Goal: Check status: Check status

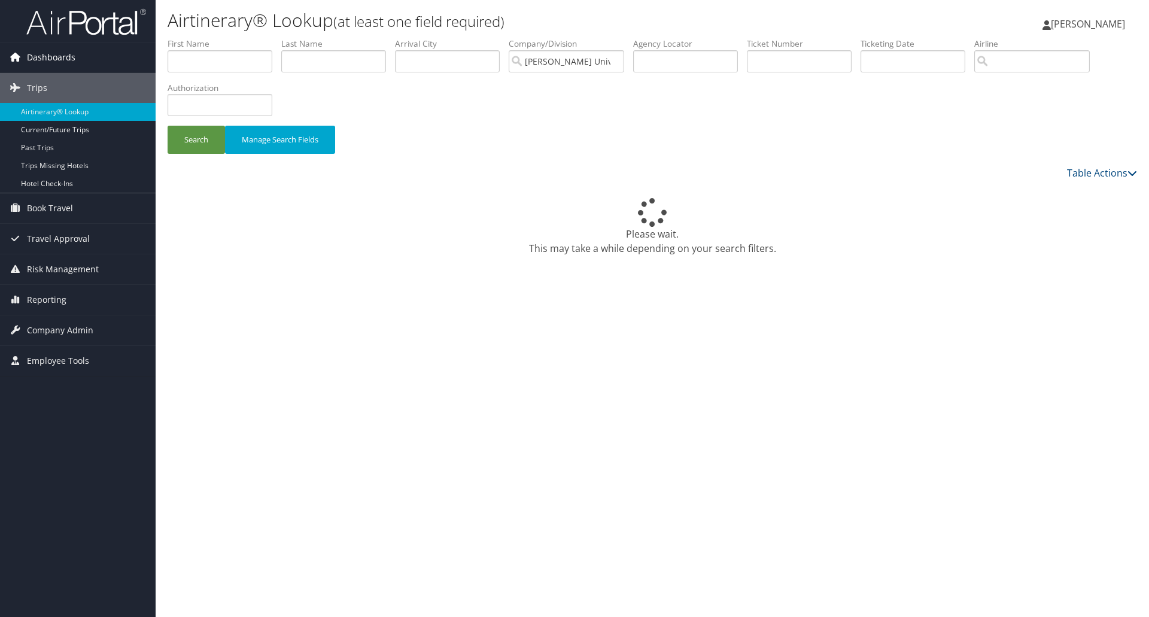
click at [65, 58] on span "Dashboards" at bounding box center [51, 57] width 48 height 30
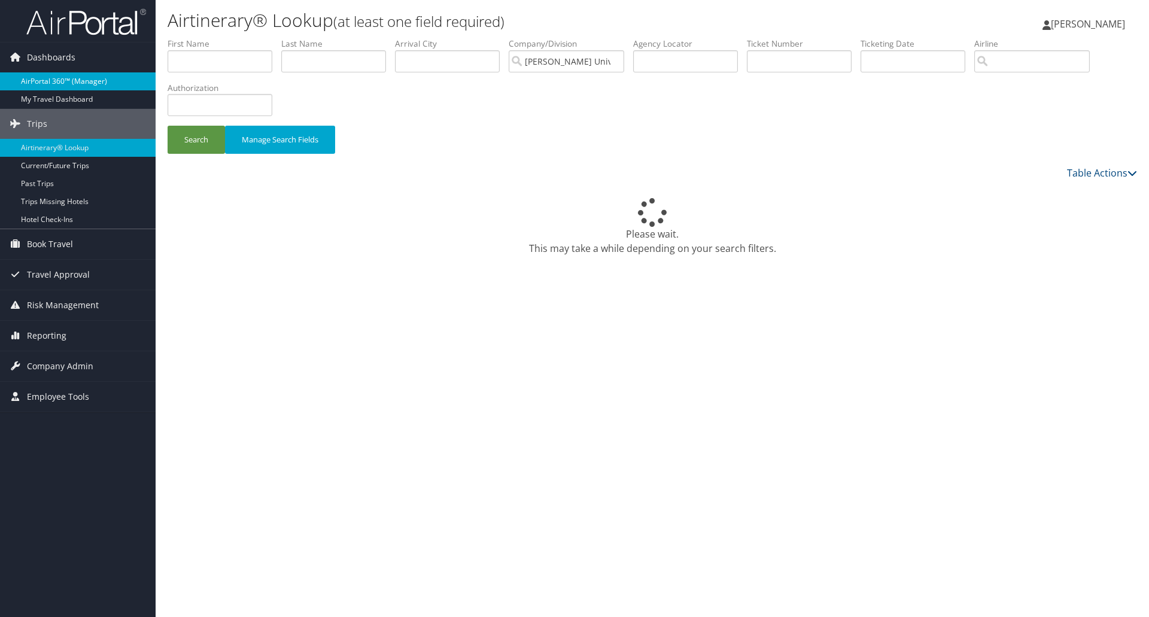
click at [61, 80] on link "AirPortal 360™ (Manager)" at bounding box center [78, 81] width 156 height 18
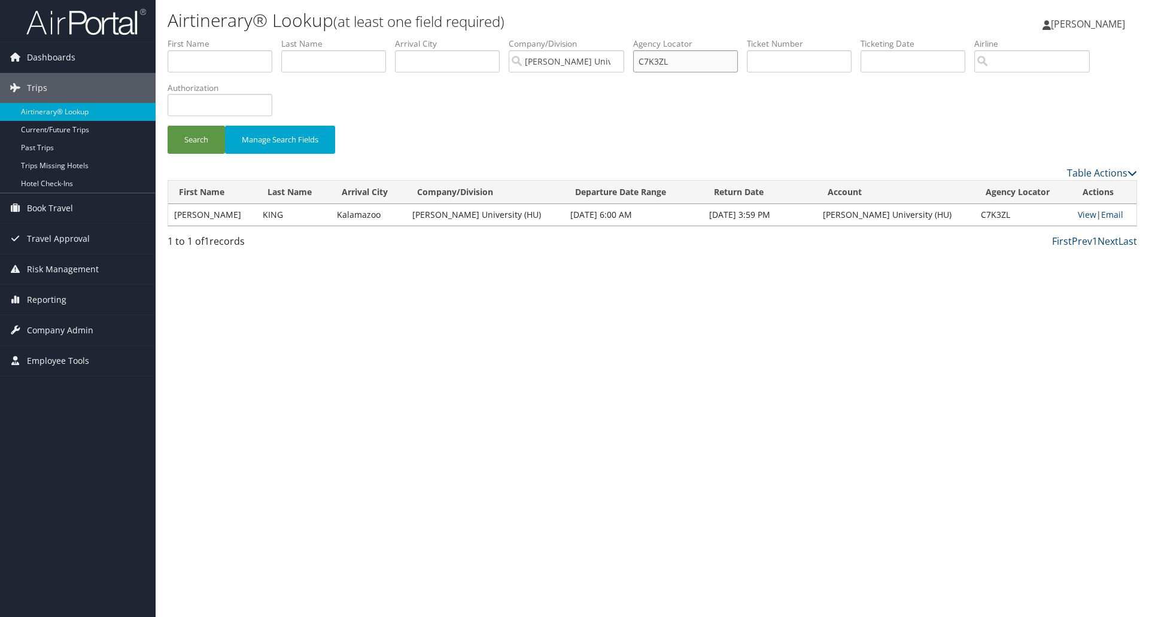
click at [662, 62] on input "C7K3ZL" at bounding box center [685, 61] width 105 height 22
paste input "8B5HB"
click at [168, 126] on button "Search" at bounding box center [196, 140] width 57 height 28
drag, startPoint x: 193, startPoint y: 137, endPoint x: 819, endPoint y: 274, distance: 640.8
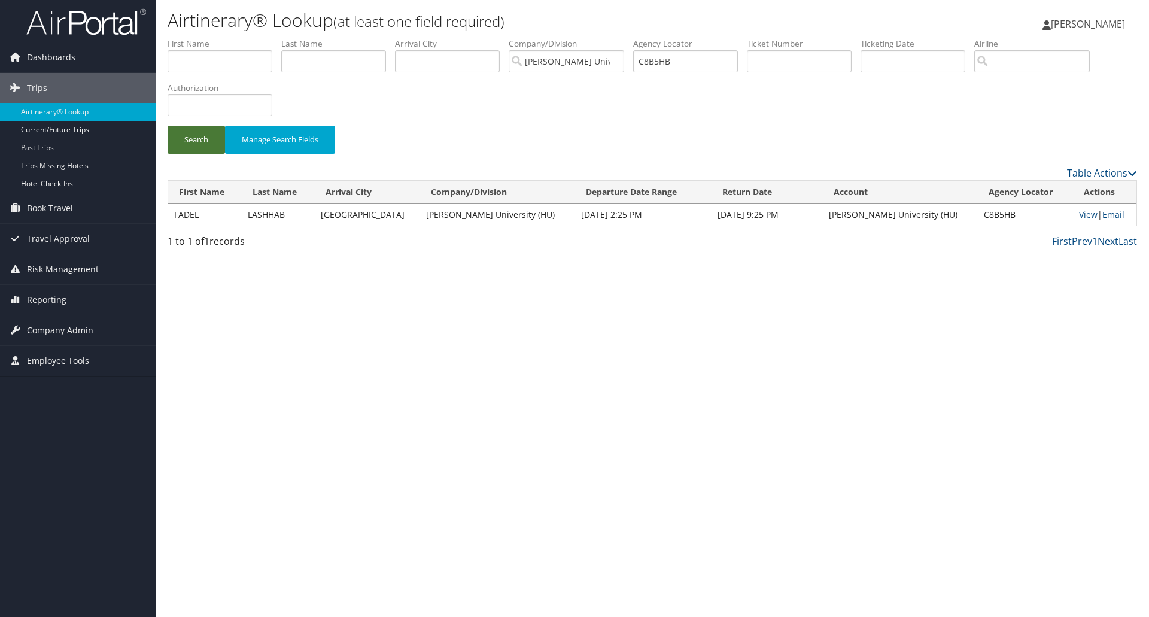
click at [639, 259] on div "Airtinerary® Lookup (at least one field required) Ariel Walker Ariel Walker My …" at bounding box center [652, 308] width 993 height 617
click at [1080, 212] on link "View" at bounding box center [1088, 214] width 19 height 11
click at [667, 59] on input "C8B5HB" at bounding box center [685, 61] width 105 height 22
paste input "BJRR4F"
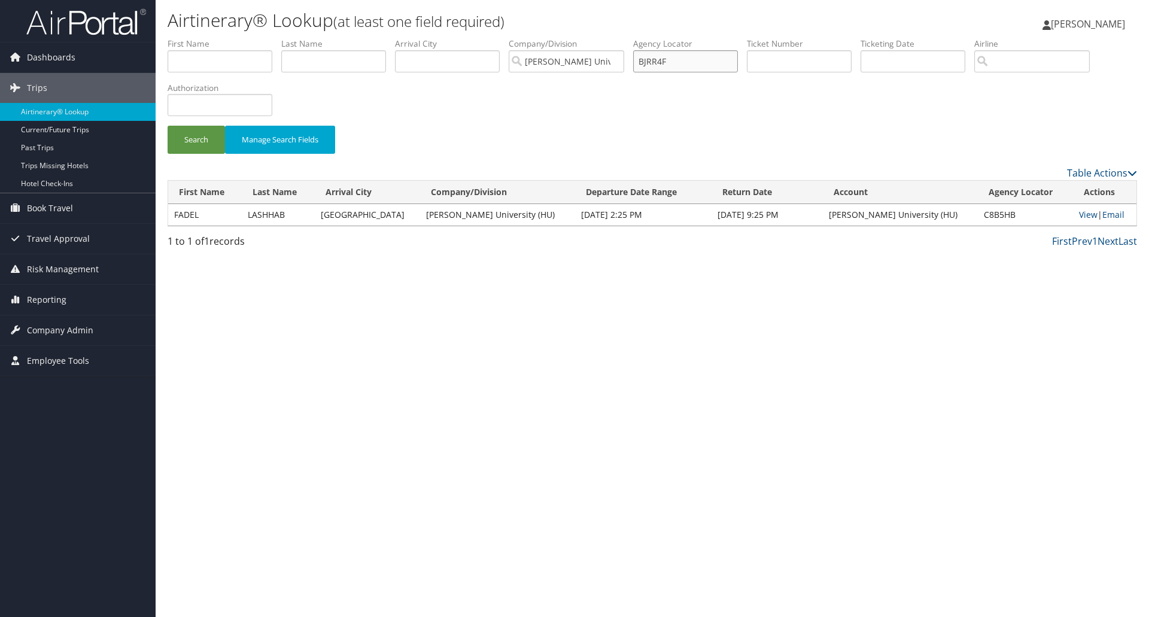
type input "BJRR4F"
click at [168, 126] on button "Search" at bounding box center [196, 140] width 57 height 28
click at [1080, 215] on link "View" at bounding box center [1088, 214] width 19 height 11
click at [681, 59] on input "BJRR4F" at bounding box center [685, 61] width 105 height 22
click at [666, 63] on input "BJRR4F" at bounding box center [685, 61] width 105 height 22
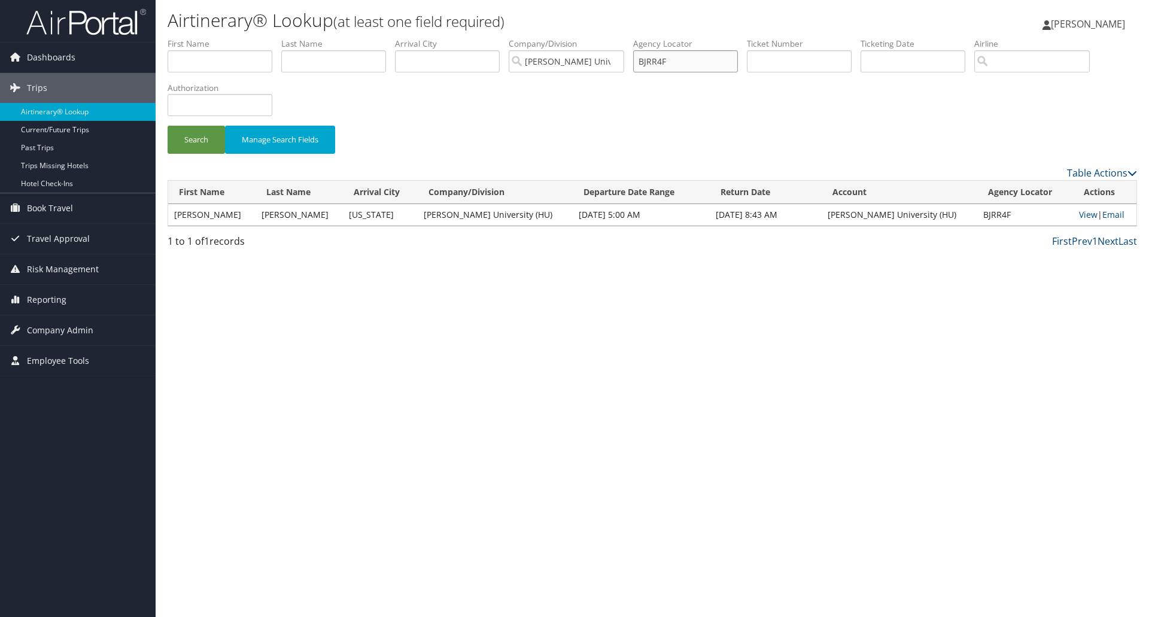
click at [666, 63] on input "BJRR4F" at bounding box center [685, 61] width 105 height 22
click at [238, 59] on input "text" at bounding box center [220, 61] width 105 height 22
paste input "LATHAM/NICHOLAS"
type input "LATHAM/NICHOLAS"
click at [318, 60] on input "text" at bounding box center [333, 61] width 105 height 22
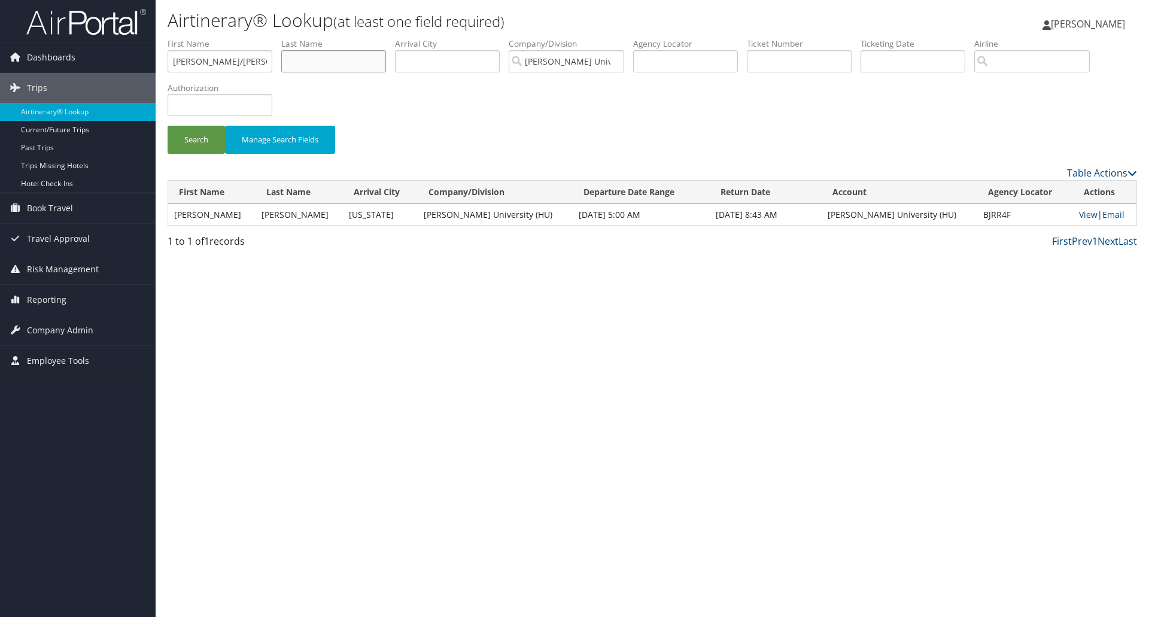
paste input "LATHAM/NICHOLAS"
type input "LATHAM/NICHOLAS"
drag, startPoint x: 212, startPoint y: 62, endPoint x: 135, endPoint y: 62, distance: 77.2
click at [135, 62] on div "Dashboards AirPortal 360™ (Manager) My Travel Dashboard Trips Airtinerary® Look…" at bounding box center [574, 308] width 1149 height 617
type input "NICHOLAS"
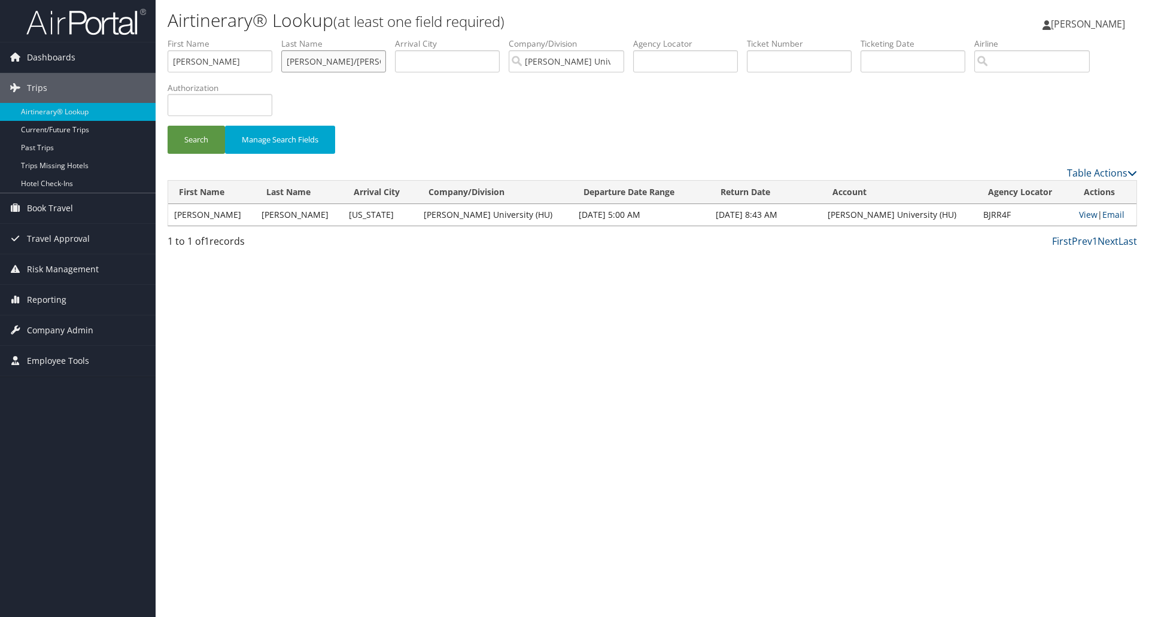
drag, startPoint x: 320, startPoint y: 58, endPoint x: 472, endPoint y: 58, distance: 151.4
click at [472, 38] on ul "First Name NICHOLAS Last Name LATHAM/NICHOLAS Departure City Arrival City Compa…" at bounding box center [652, 38] width 969 height 0
type input "LATHAM"
click at [168, 126] on button "Search" at bounding box center [196, 140] width 57 height 28
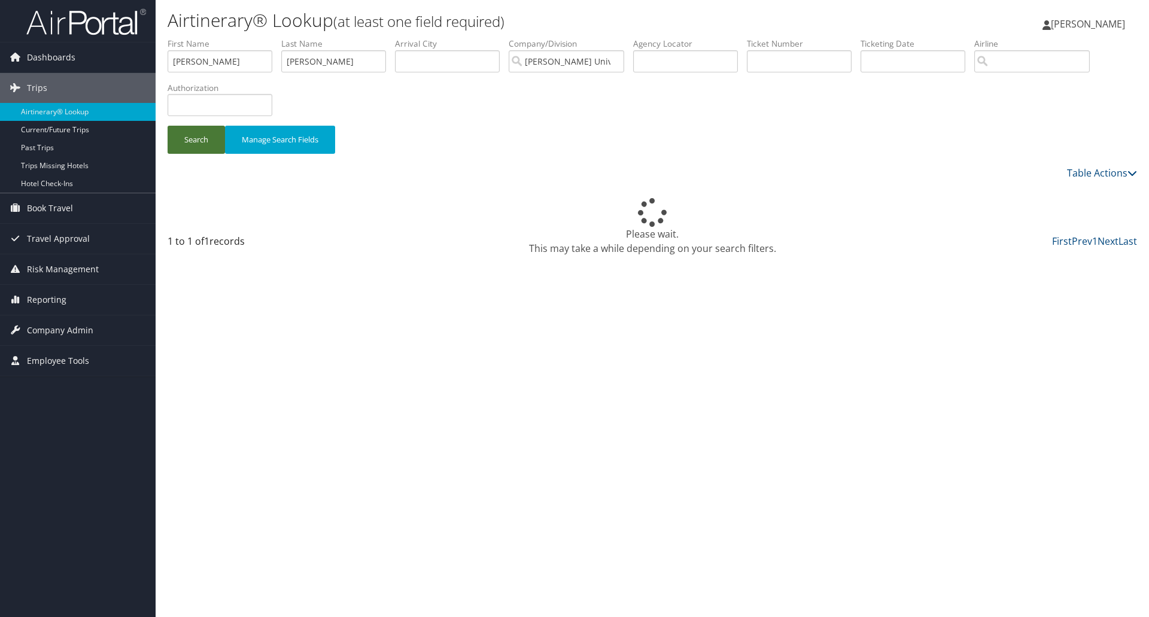
click at [200, 140] on button "Search" at bounding box center [196, 140] width 57 height 28
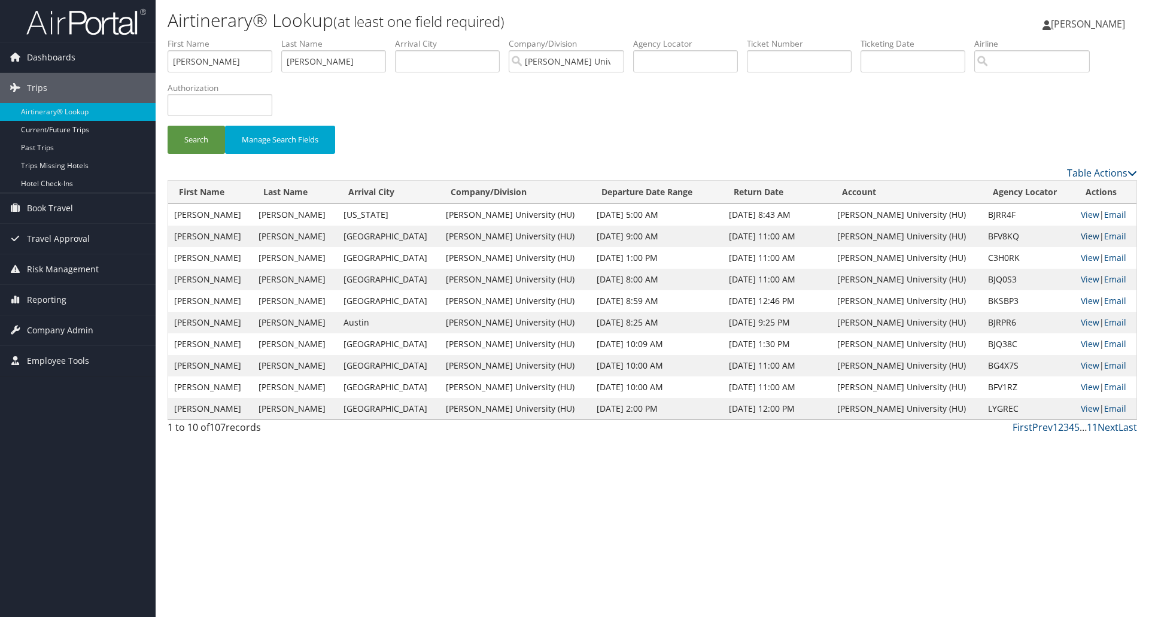
click at [1081, 235] on link "View" at bounding box center [1090, 235] width 19 height 11
click at [1085, 212] on link "View" at bounding box center [1090, 214] width 19 height 11
drag, startPoint x: 336, startPoint y: 59, endPoint x: 236, endPoint y: 47, distance: 101.3
click at [236, 38] on ul "First Name NICHOLAS Last Name LATHAM Departure City Arrival City Company/Divisi…" at bounding box center [652, 38] width 969 height 0
click at [181, 54] on input "NICHOLAS" at bounding box center [220, 61] width 105 height 22
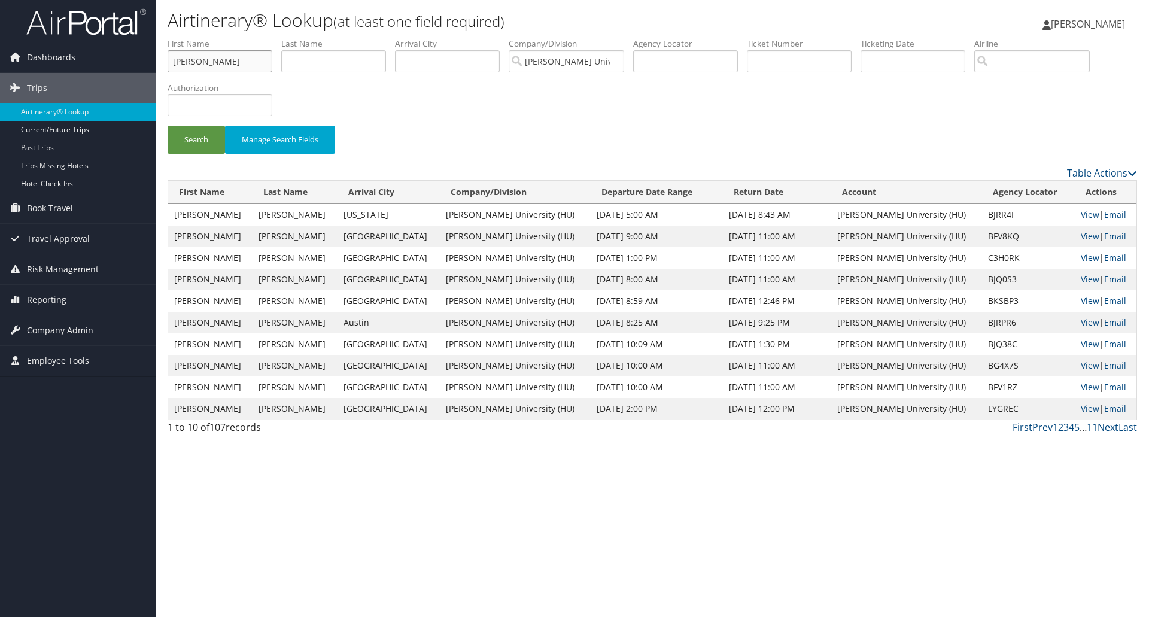
click at [181, 54] on input "NICHOLAS" at bounding box center [220, 61] width 105 height 22
click at [671, 59] on input "text" at bounding box center [685, 61] width 105 height 22
paste input "C4TZQC"
click at [168, 126] on button "Search" at bounding box center [196, 140] width 57 height 28
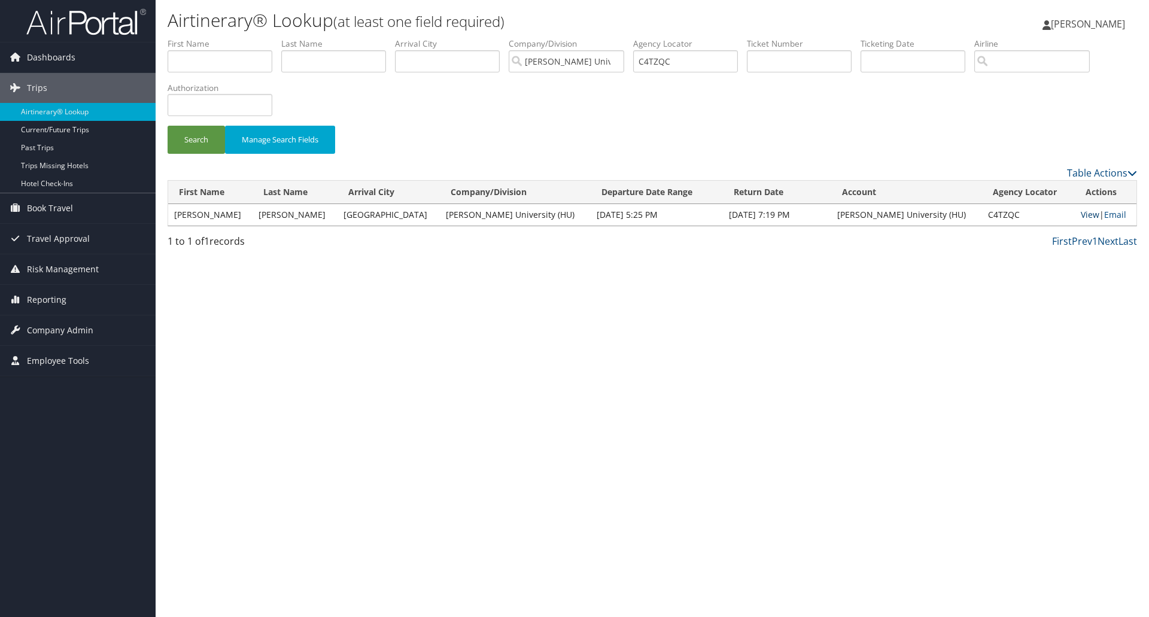
click at [1081, 212] on link "View" at bounding box center [1090, 214] width 19 height 11
click at [666, 63] on input "C4TZQC" at bounding box center [685, 61] width 105 height 22
paste input "7LVFK"
click at [168, 126] on button "Search" at bounding box center [196, 140] width 57 height 28
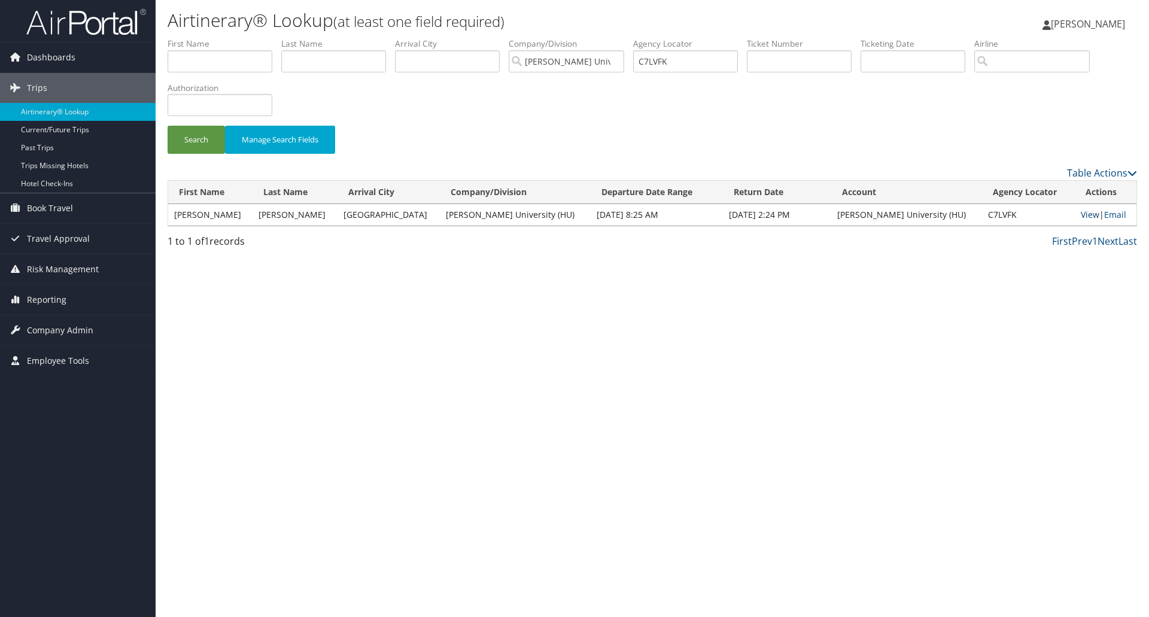
click at [1081, 217] on link "View" at bounding box center [1090, 214] width 19 height 11
click at [655, 59] on input "C7LVFK" at bounding box center [685, 61] width 105 height 22
paste input "3Y3KG"
click at [168, 126] on button "Search" at bounding box center [196, 140] width 57 height 28
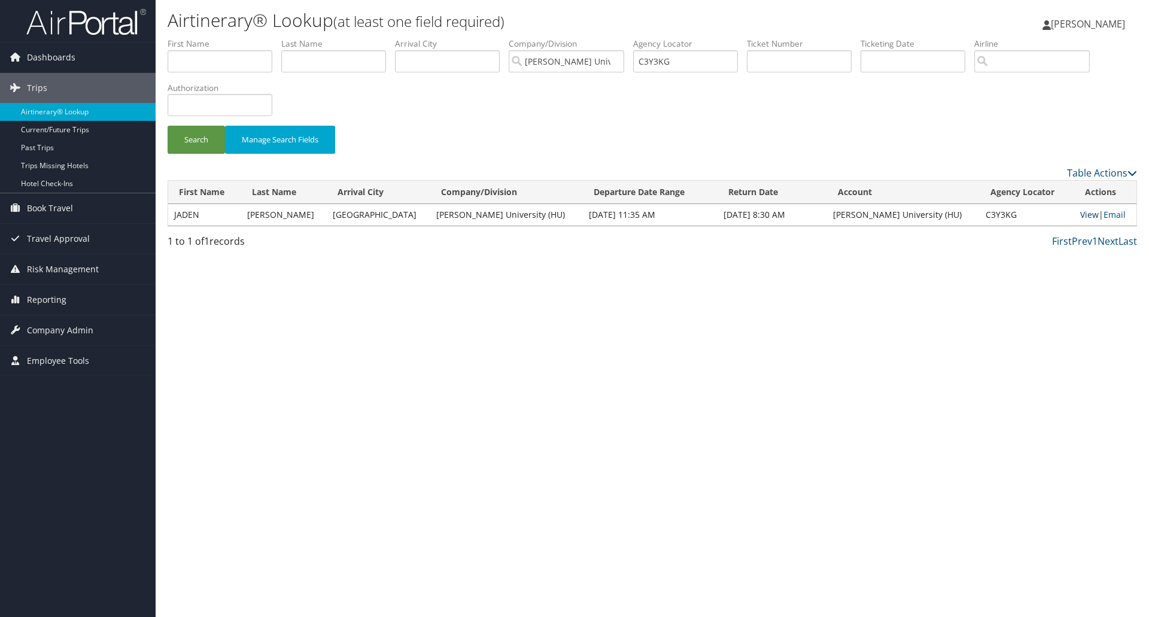
click at [1080, 213] on link "View" at bounding box center [1089, 214] width 19 height 11
click at [672, 56] on input "C3Y3KG" at bounding box center [685, 61] width 105 height 22
click at [671, 56] on input "C3Y3KG" at bounding box center [685, 61] width 105 height 22
paste input "87SQ"
click at [168, 126] on button "Search" at bounding box center [196, 140] width 57 height 28
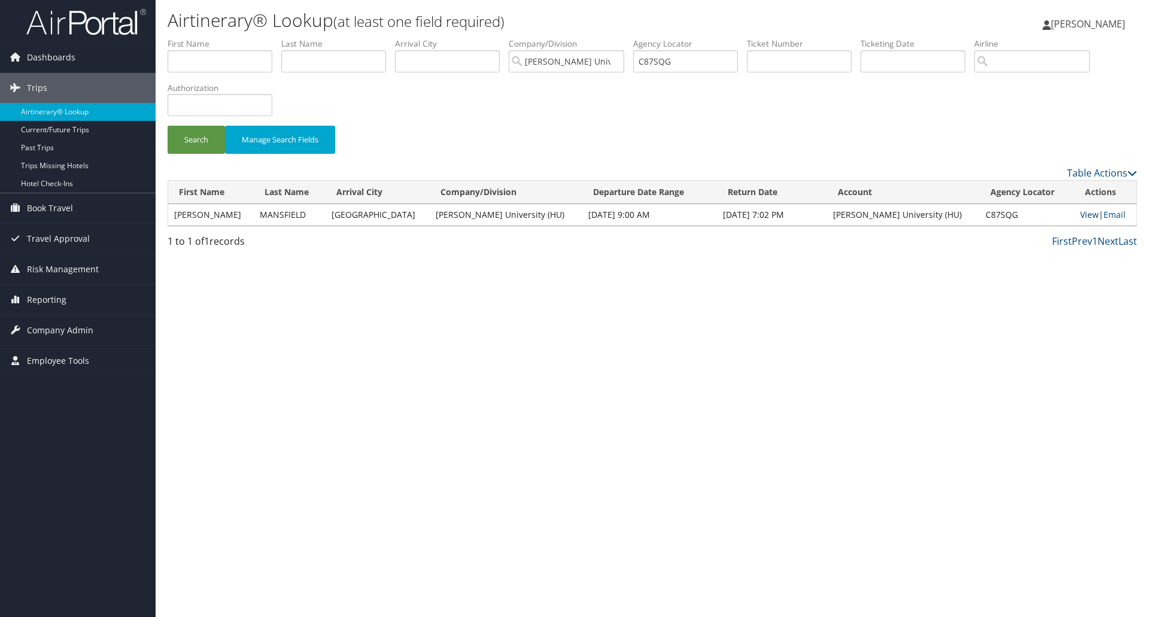
click at [1082, 217] on link "View" at bounding box center [1089, 214] width 19 height 11
click at [691, 62] on input "C87SQG" at bounding box center [685, 61] width 105 height 22
click at [668, 62] on input "C87SQG" at bounding box center [685, 61] width 105 height 22
paste input "5TXPR"
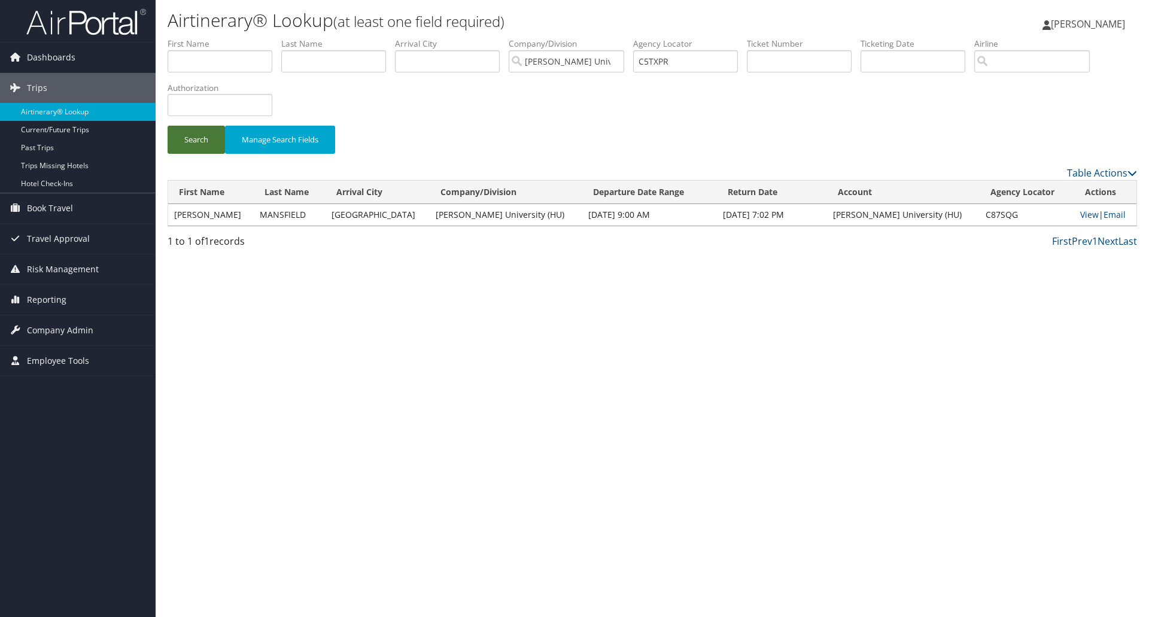
click at [206, 142] on button "Search" at bounding box center [196, 140] width 57 height 28
click at [1078, 215] on link "View" at bounding box center [1087, 214] width 19 height 11
click at [653, 62] on input "C5TXPR" at bounding box center [685, 61] width 105 height 22
paste input "V65W"
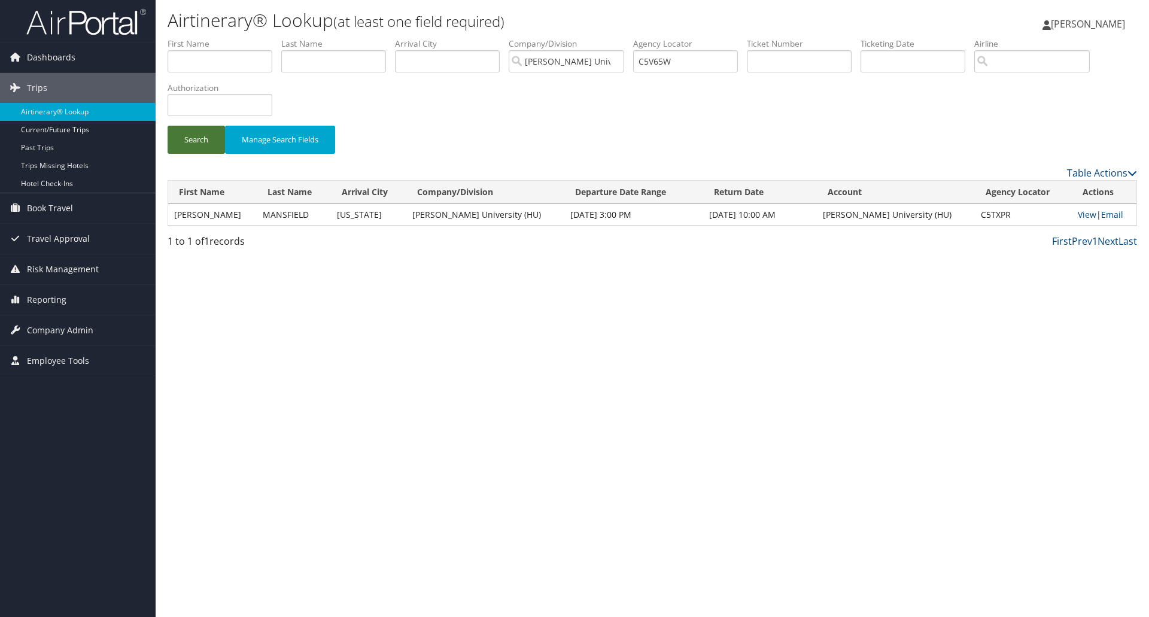
click at [204, 137] on button "Search" at bounding box center [196, 140] width 57 height 28
click at [1079, 212] on link "View" at bounding box center [1087, 214] width 19 height 11
click at [658, 67] on input "C5V65W" at bounding box center [685, 61] width 105 height 22
paste input "FX2V"
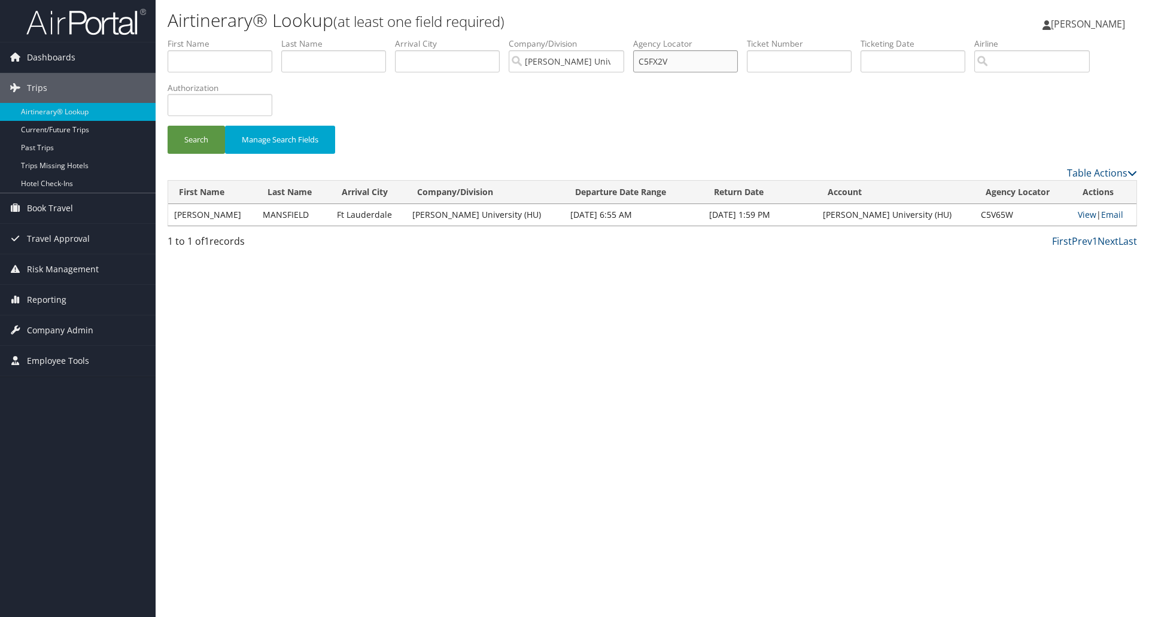
type input "C5FX2V"
click at [168, 126] on button "Search" at bounding box center [196, 140] width 57 height 28
click at [1081, 214] on link "View" at bounding box center [1087, 214] width 19 height 11
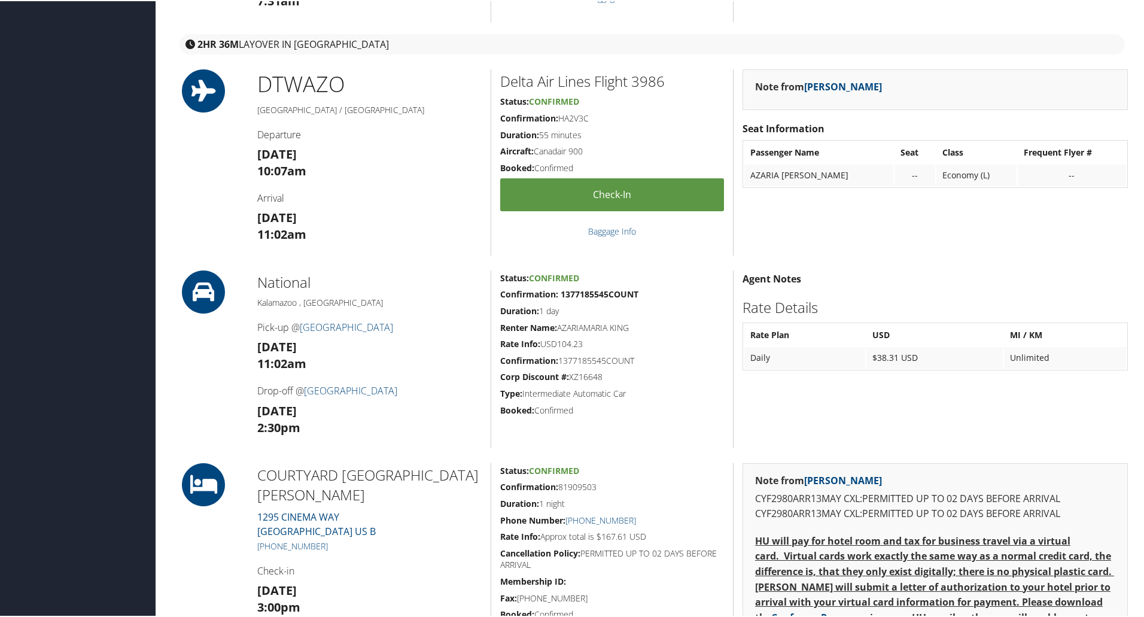
scroll to position [598, 0]
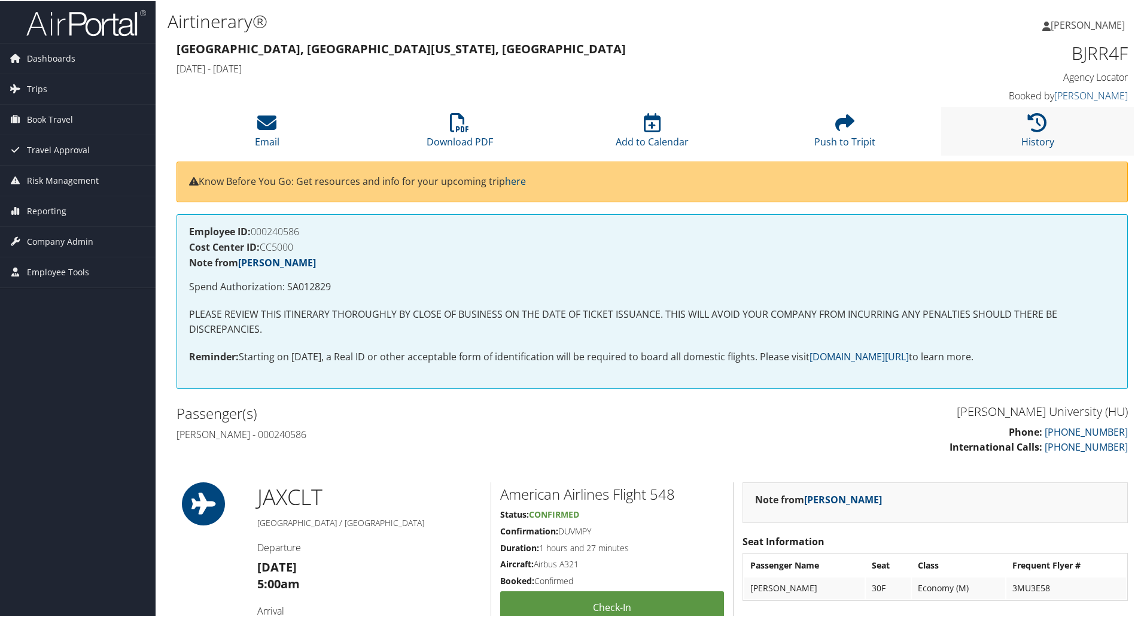
click at [1044, 125] on li "History" at bounding box center [1037, 130] width 193 height 48
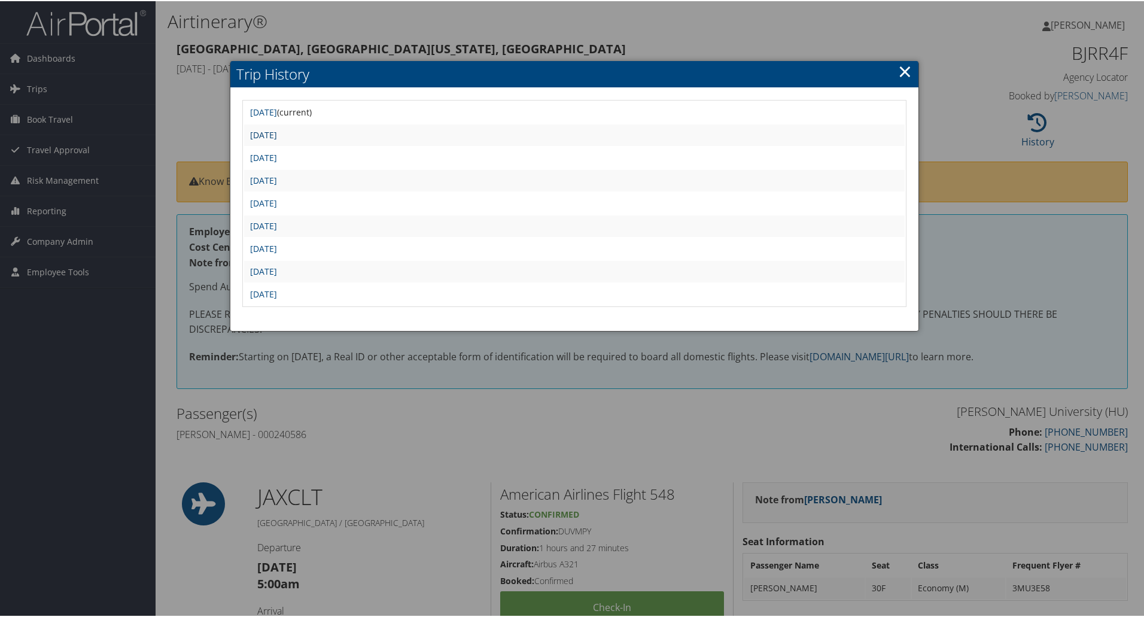
click at [277, 136] on link "[DATE]" at bounding box center [263, 133] width 27 height 11
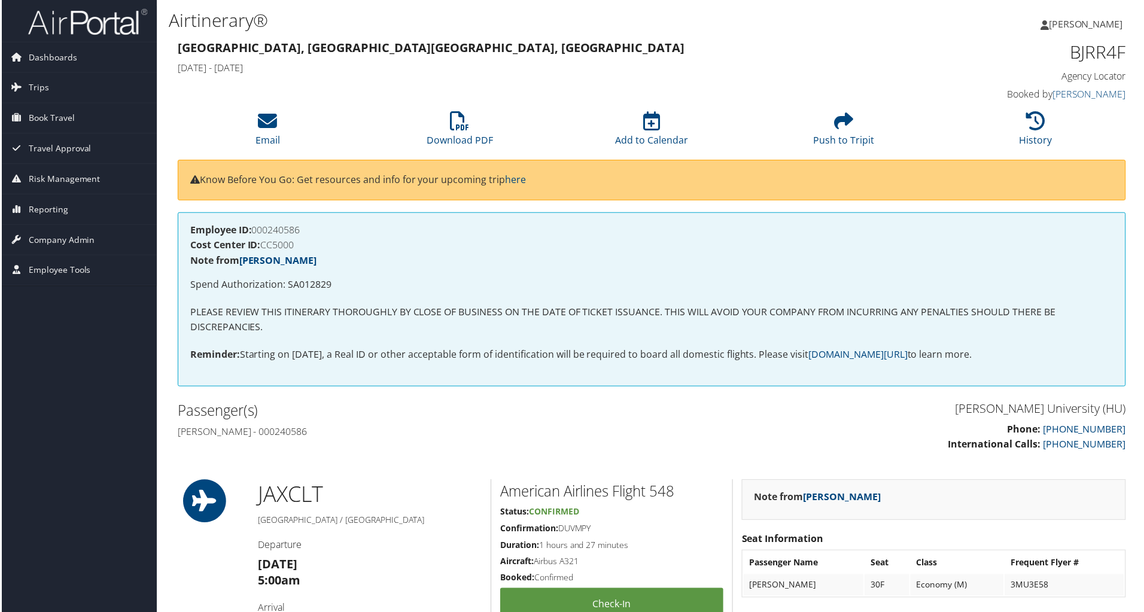
click at [1112, 53] on h1 "BJRR4F" at bounding box center [1016, 51] width 224 height 25
copy h1 "BJRR4F"
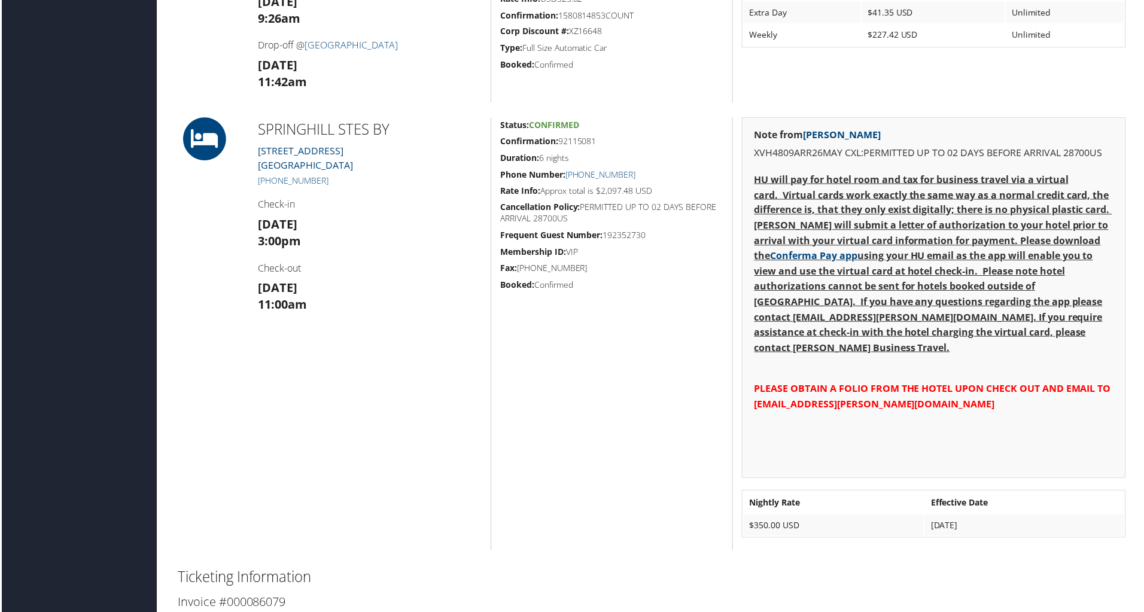
scroll to position [1616, 0]
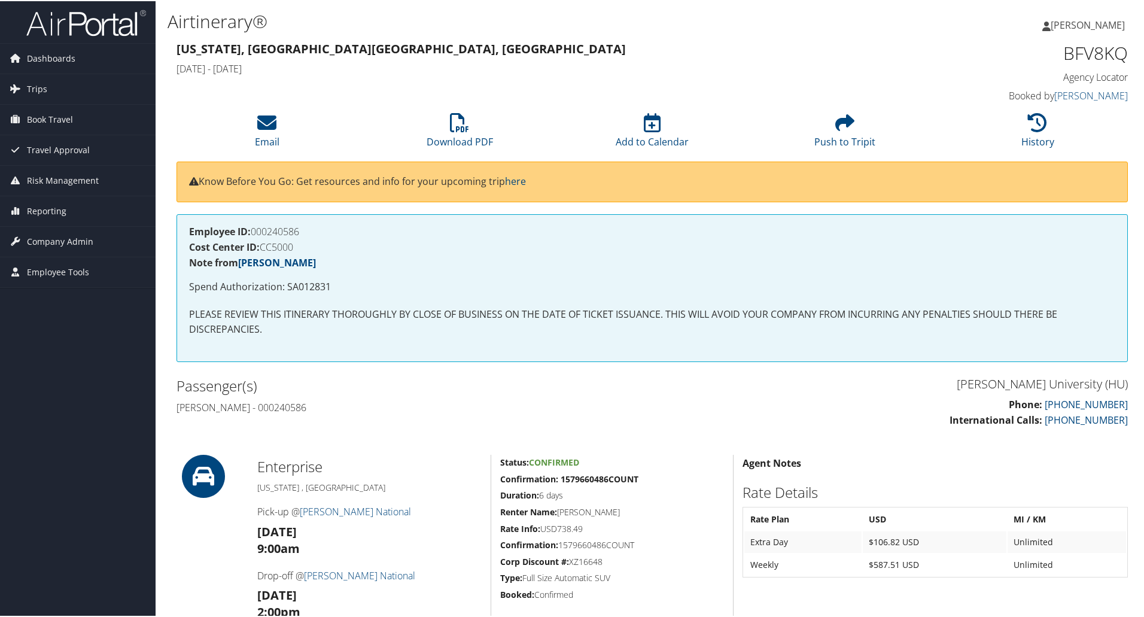
scroll to position [60, 0]
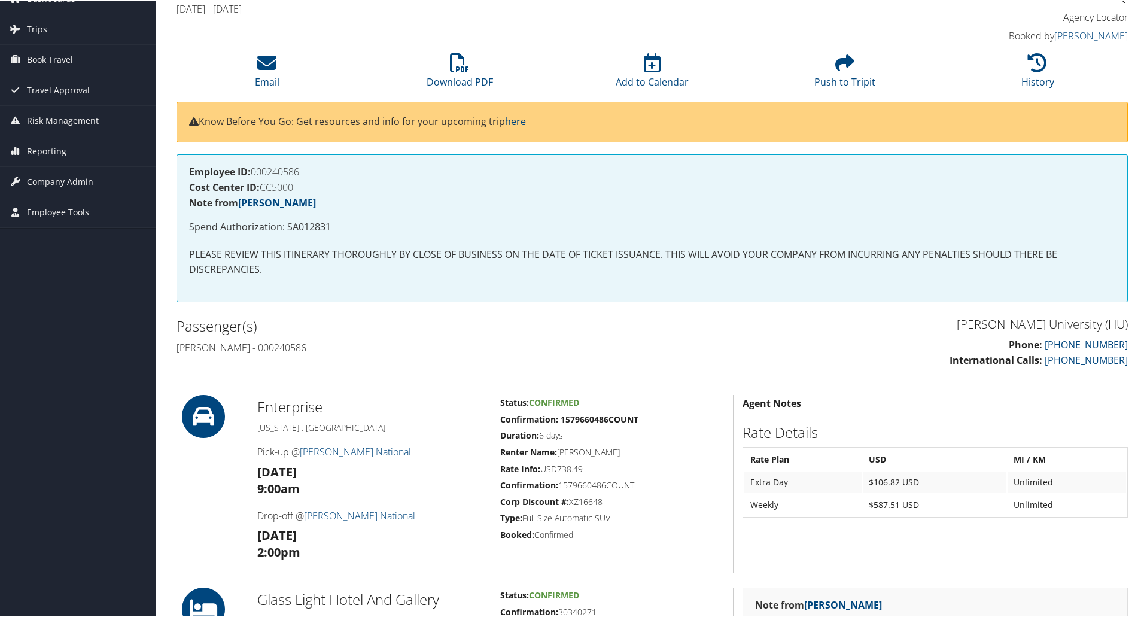
click at [315, 220] on p "Spend Authorization: SA012831" at bounding box center [652, 226] width 926 height 16
copy p "SA012831"
click at [309, 405] on h2 "Enterprise" at bounding box center [369, 406] width 224 height 20
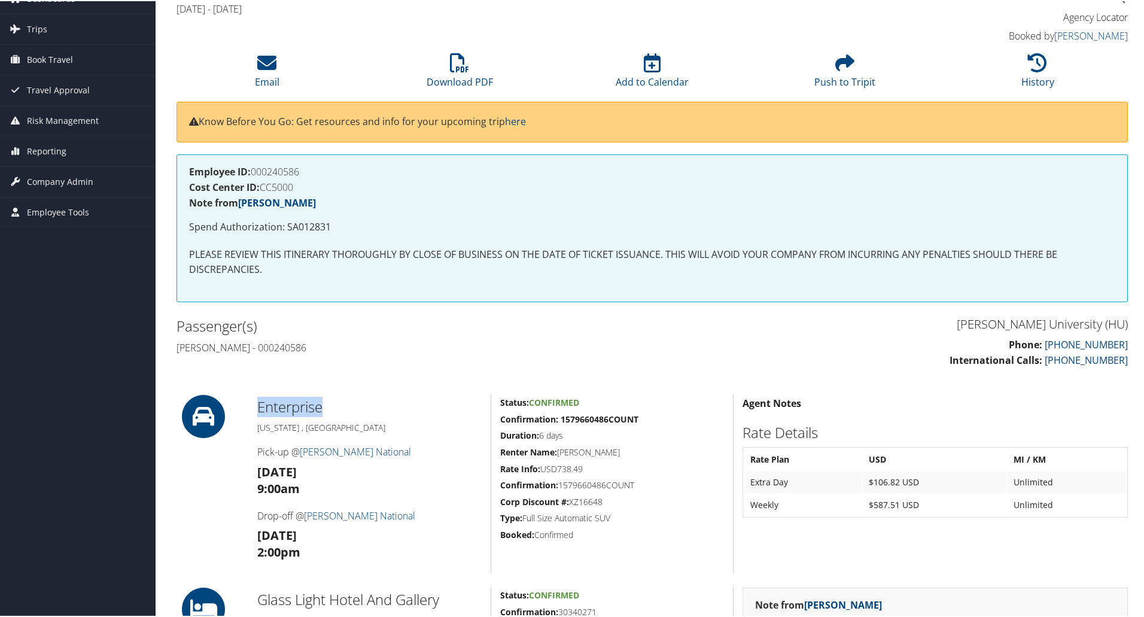
copy h2 "Enterprise"
click at [317, 221] on p "Spend Authorization: SA012831" at bounding box center [652, 226] width 926 height 16
copy p "SA012831"
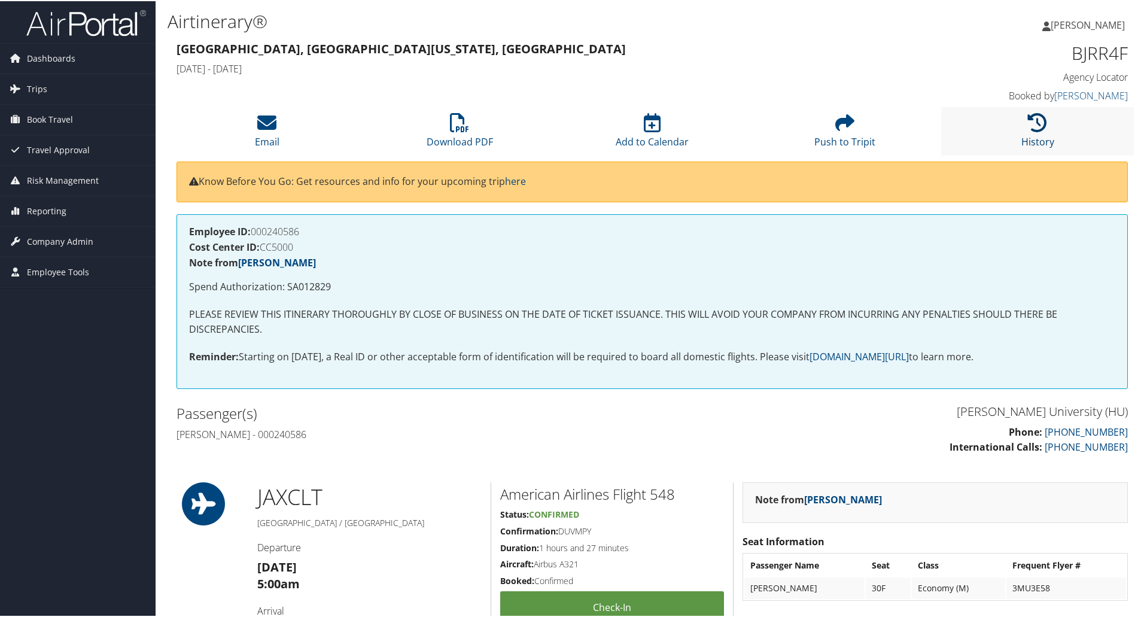
click at [1035, 119] on icon at bounding box center [1037, 121] width 19 height 19
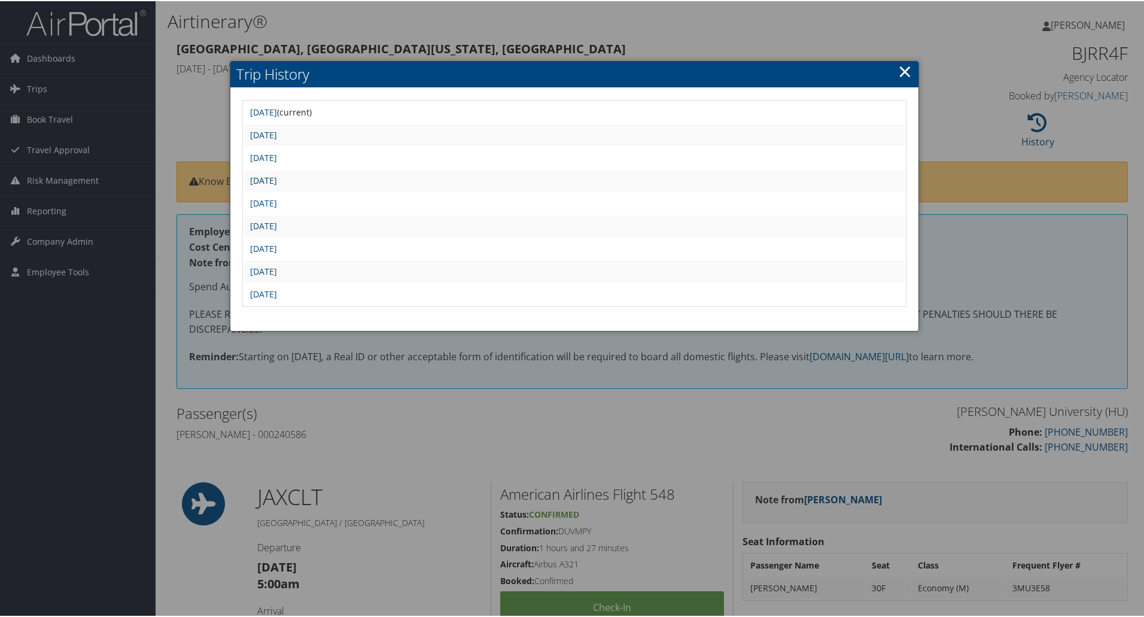
click at [277, 177] on link "[DATE]" at bounding box center [263, 179] width 27 height 11
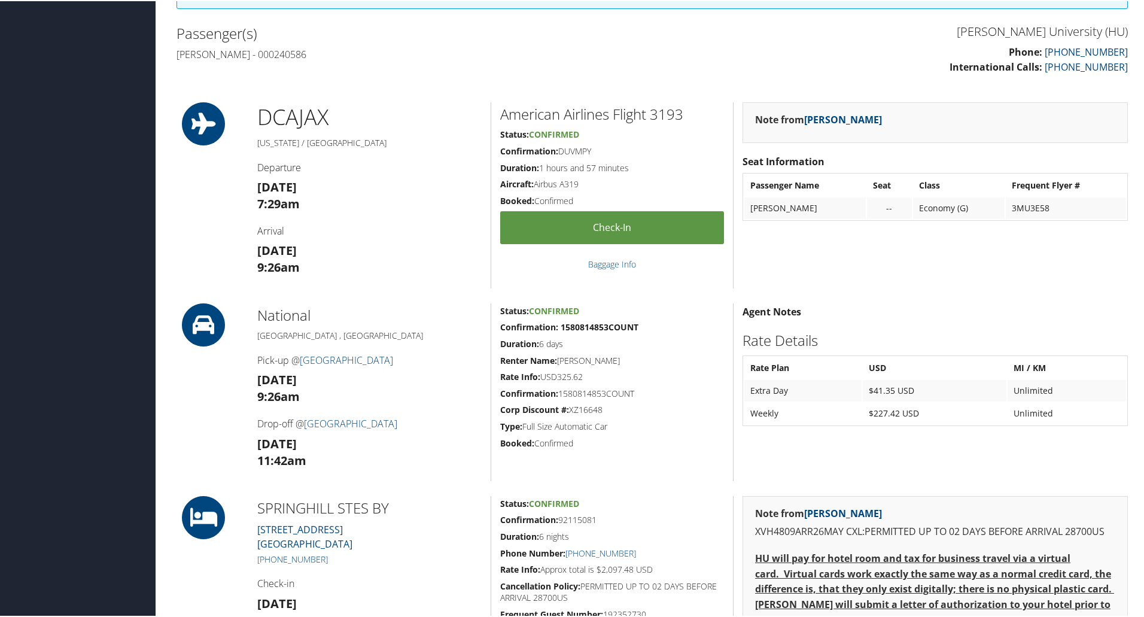
scroll to position [120, 0]
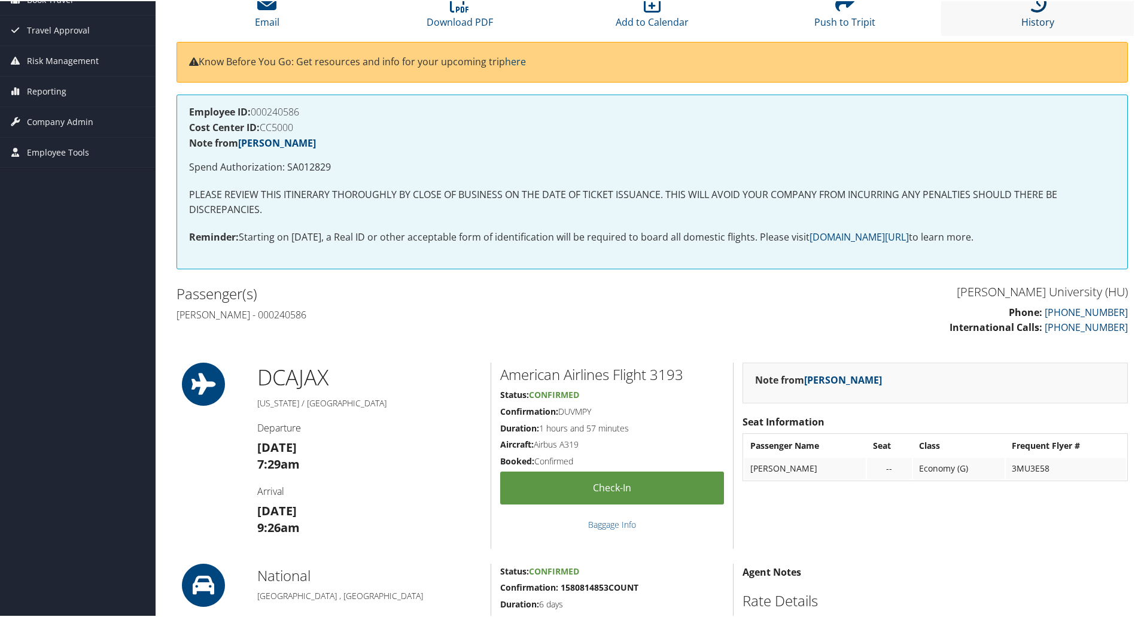
click at [1027, 16] on link "History" at bounding box center [1037, 13] width 33 height 29
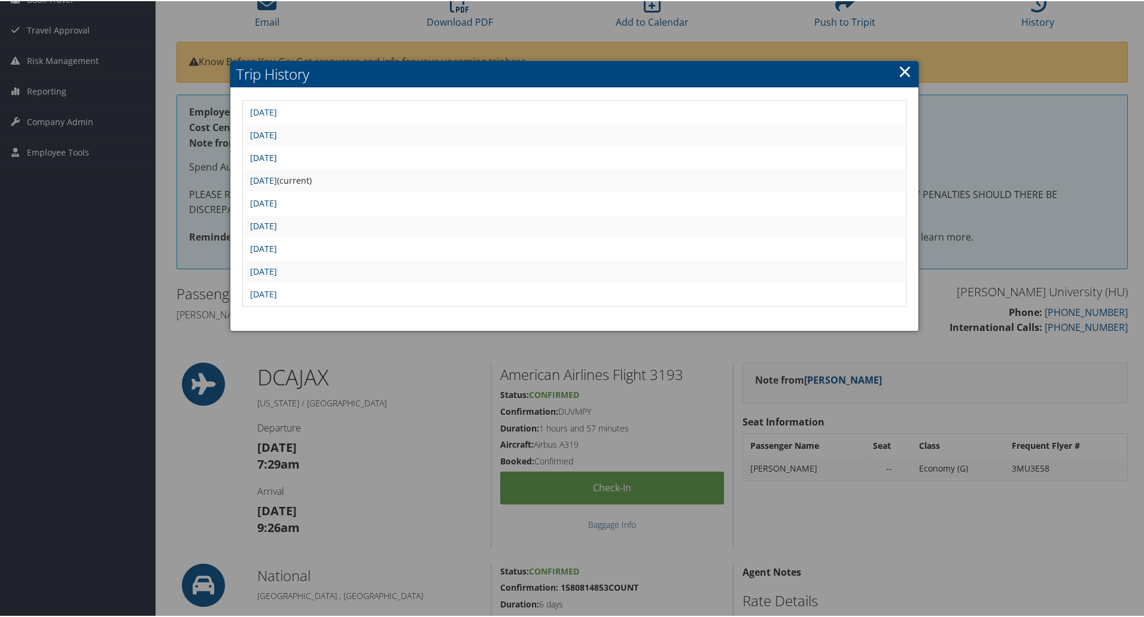
click at [277, 159] on link "[DATE]" at bounding box center [263, 156] width 27 height 11
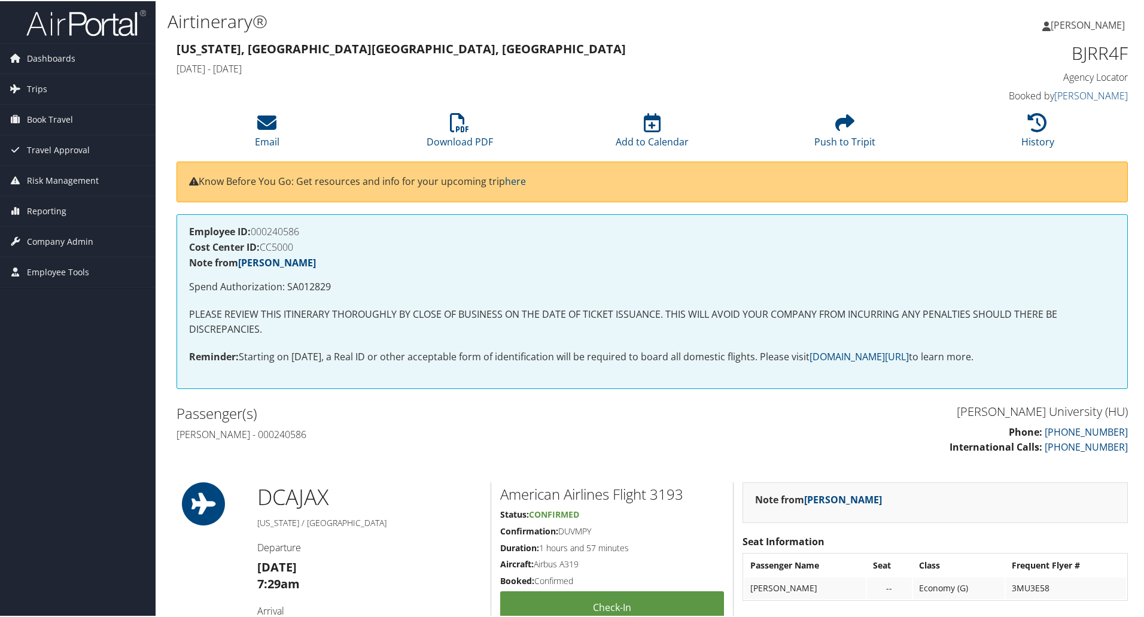
click at [312, 287] on p "Spend Authorization: SA012829" at bounding box center [652, 286] width 926 height 16
copy p "SA012829"
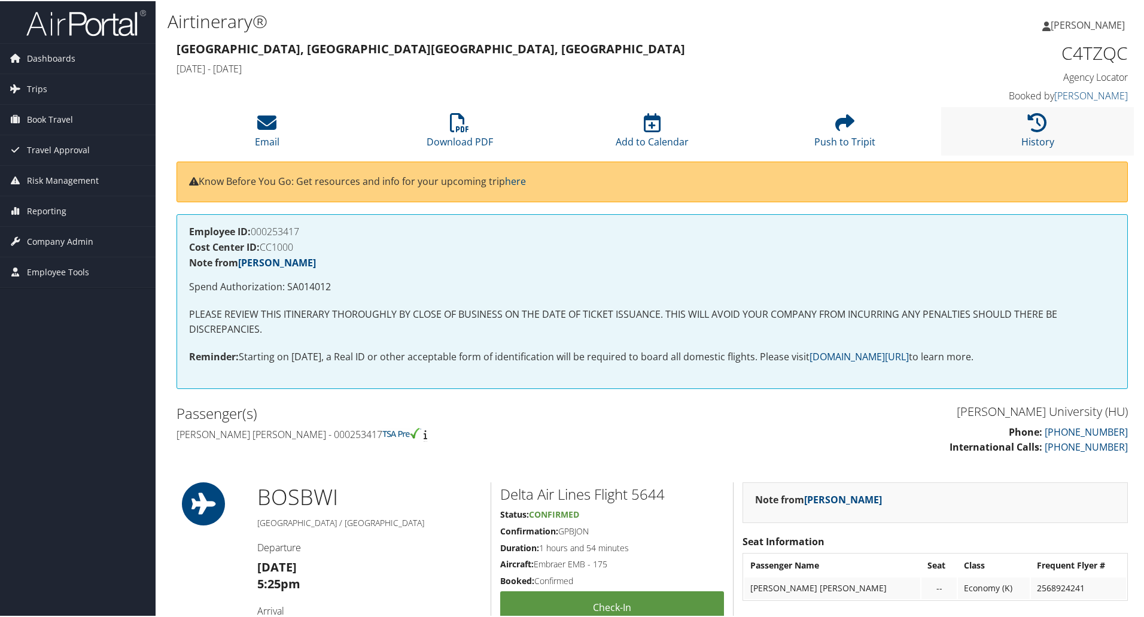
click at [1041, 133] on li "History" at bounding box center [1037, 130] width 193 height 48
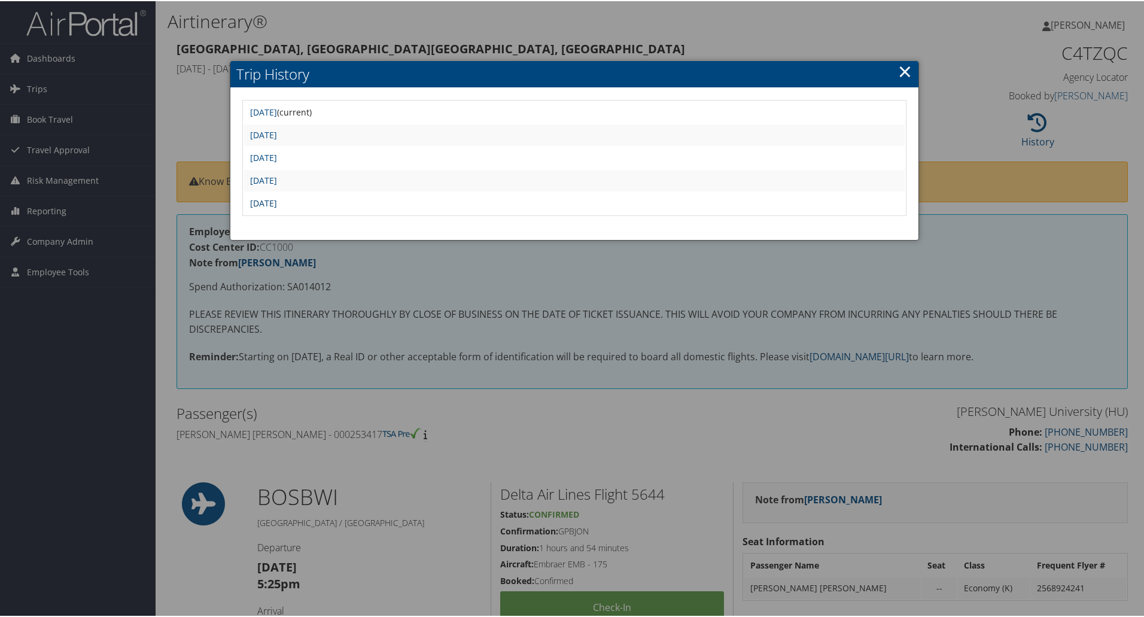
click at [277, 201] on link "[DATE]" at bounding box center [263, 201] width 27 height 11
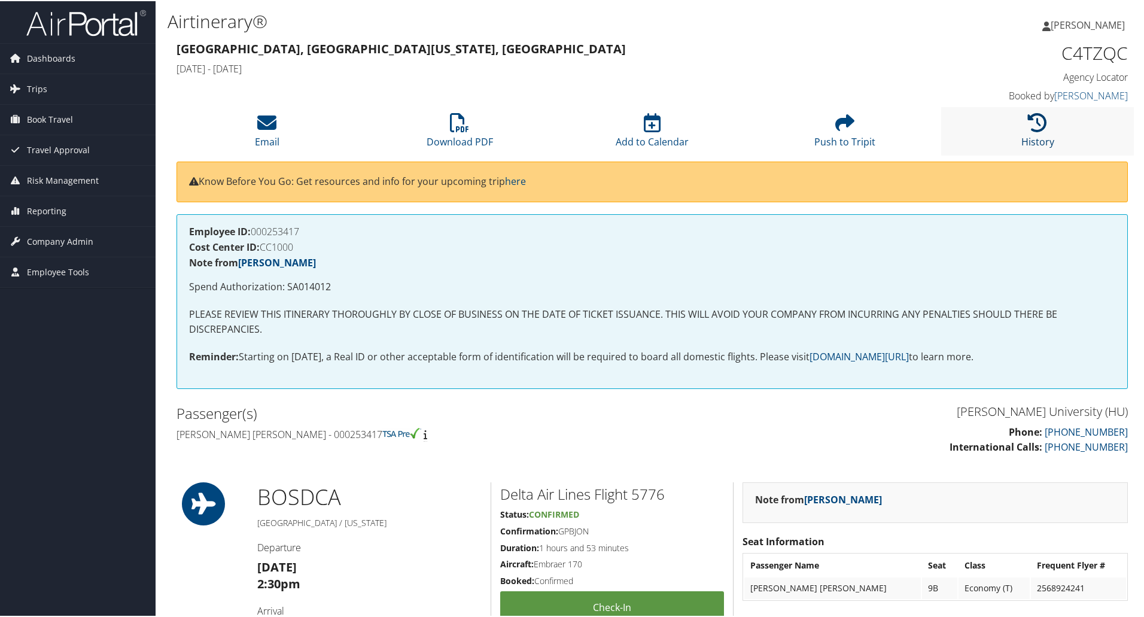
click at [1032, 118] on icon at bounding box center [1037, 121] width 19 height 19
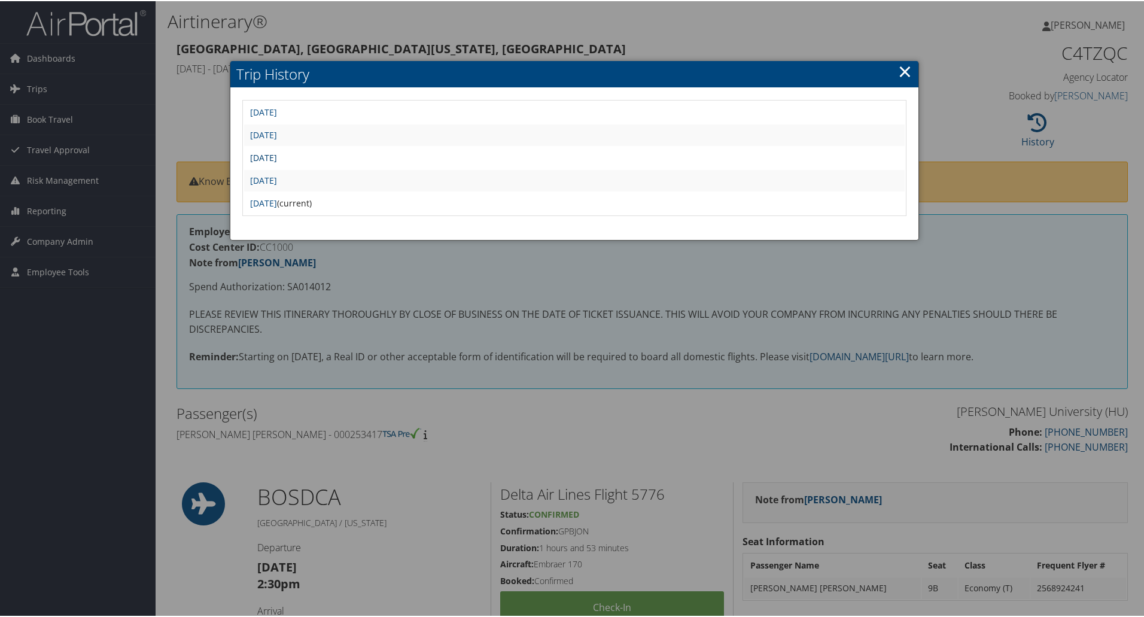
click at [277, 159] on link "Mon May 12 11:48:46 MDT 2025" at bounding box center [263, 156] width 27 height 11
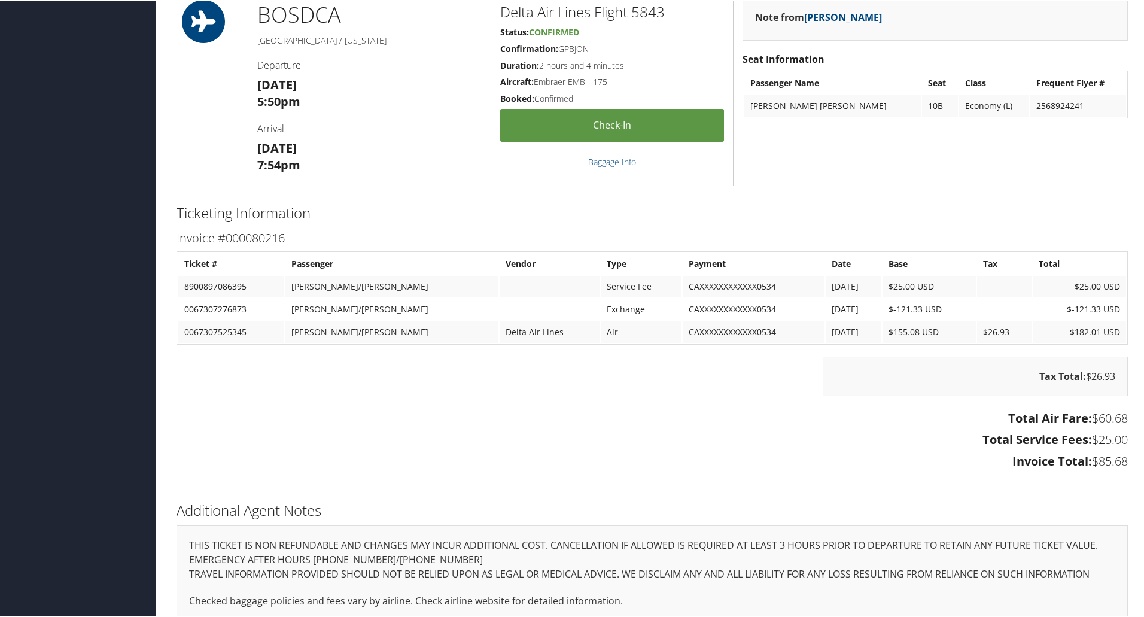
scroll to position [525, 0]
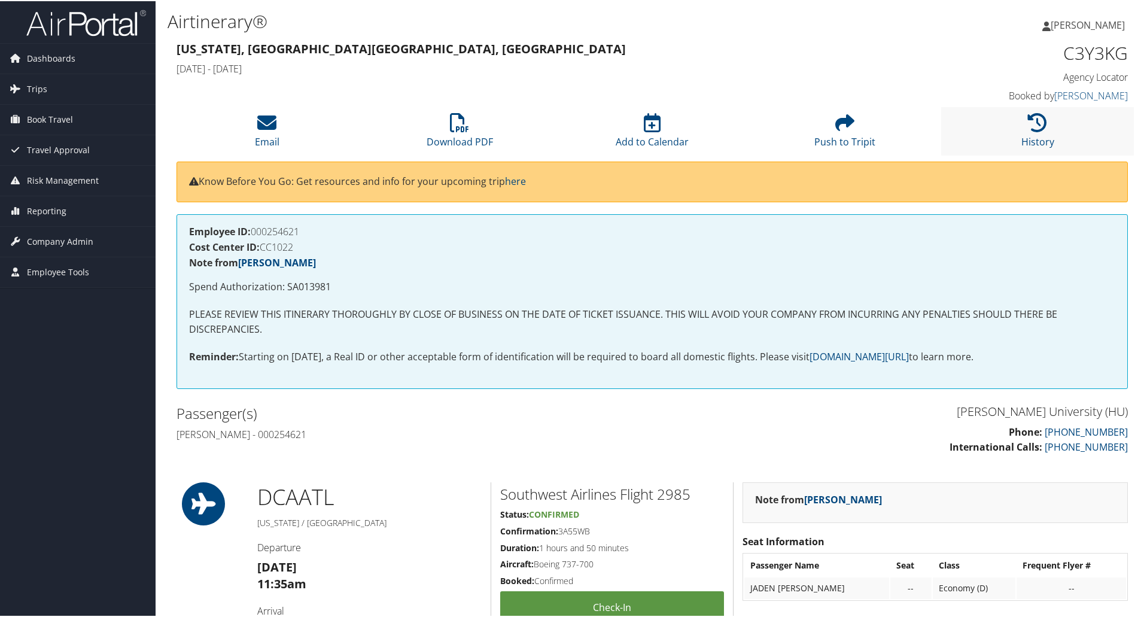
click at [1051, 122] on li "History" at bounding box center [1037, 130] width 193 height 48
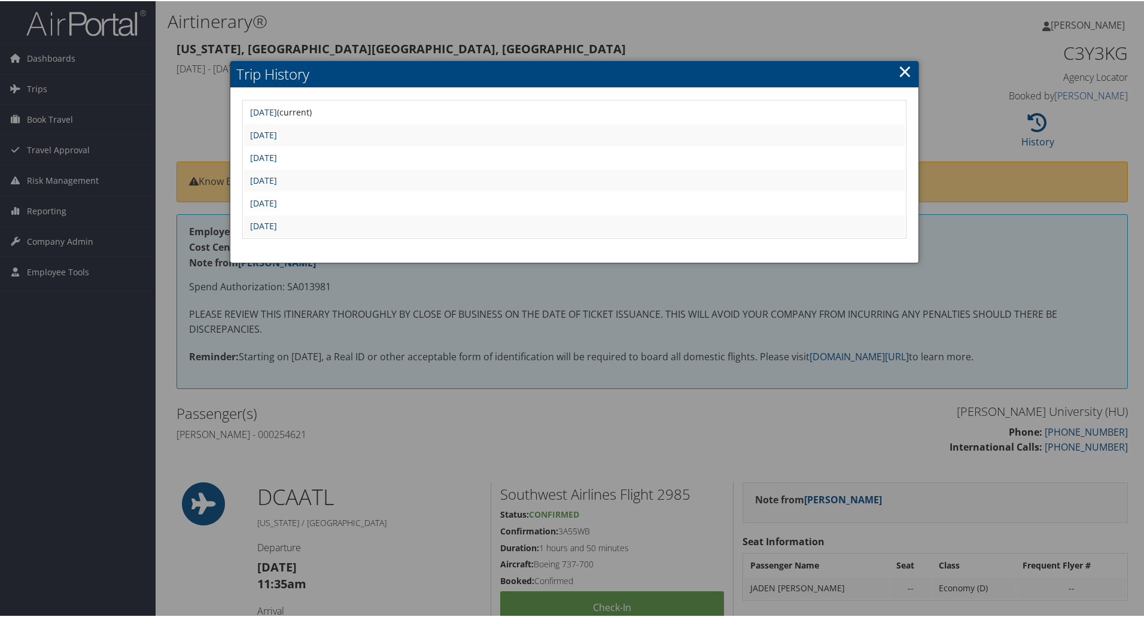
click at [819, 474] on div at bounding box center [574, 308] width 1149 height 617
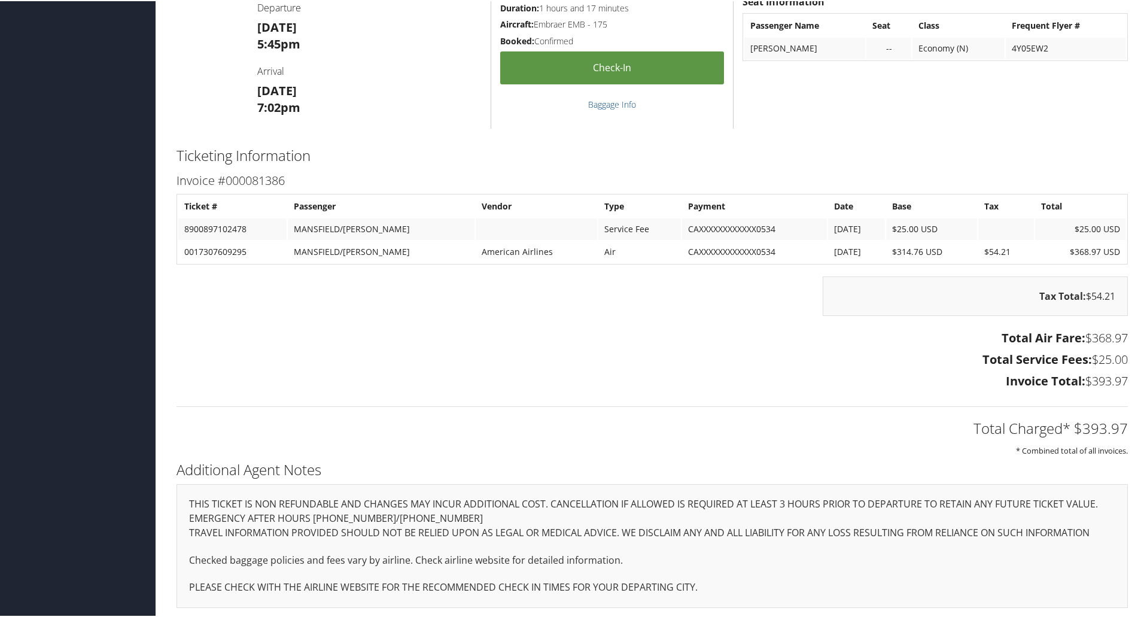
scroll to position [1385, 0]
